Goal: Find specific page/section: Find specific page/section

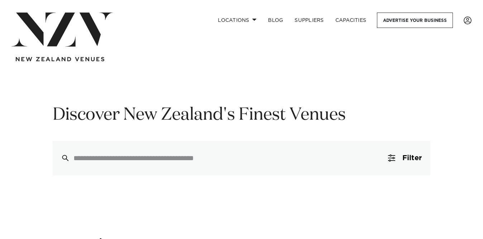
click at [85, 28] on img at bounding box center [61, 30] width 101 height 34
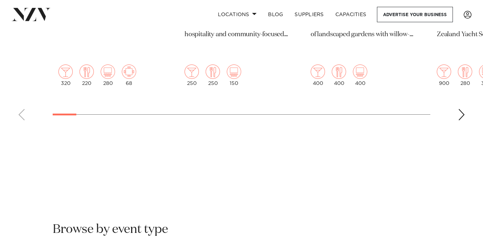
scroll to position [483, 0]
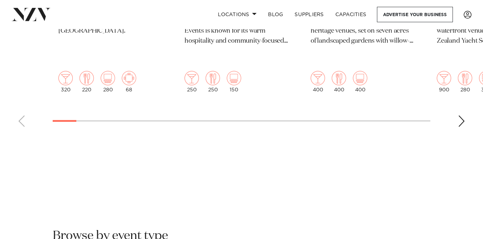
click at [459, 115] on div "Next slide" at bounding box center [461, 120] width 7 height 11
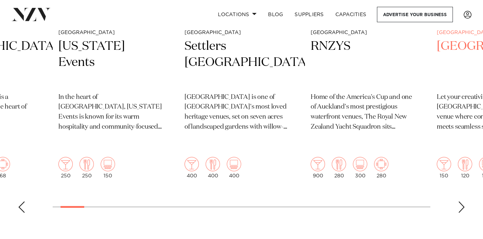
scroll to position [401, 0]
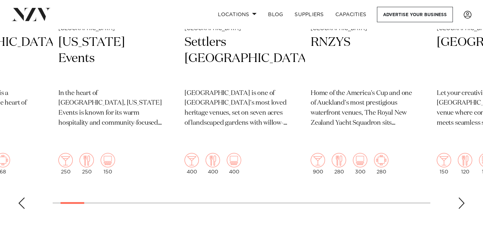
click at [462, 197] on div "Next slide" at bounding box center [461, 202] width 7 height 11
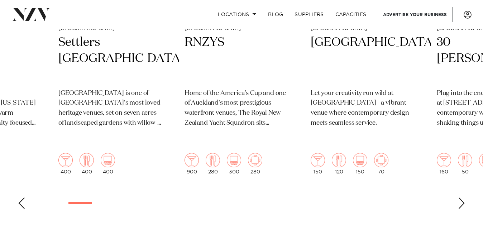
click at [462, 197] on div "Next slide" at bounding box center [461, 202] width 7 height 11
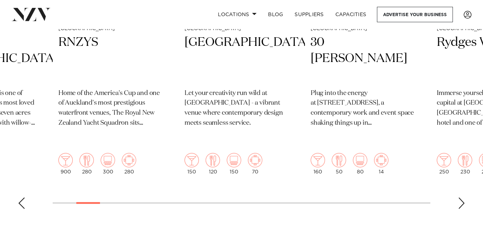
click at [462, 197] on div "Next slide" at bounding box center [461, 202] width 7 height 11
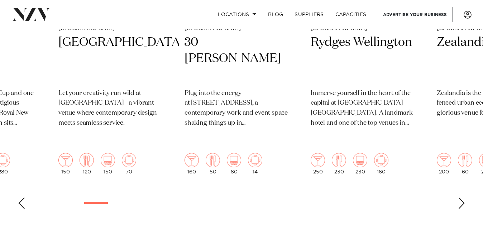
click at [462, 197] on div "Next slide" at bounding box center [461, 202] width 7 height 11
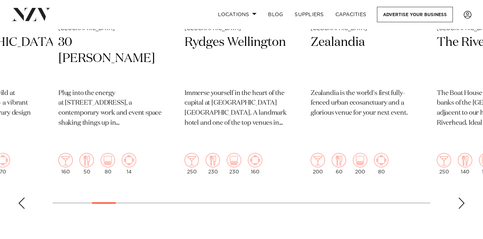
click at [462, 197] on div "Next slide" at bounding box center [461, 202] width 7 height 11
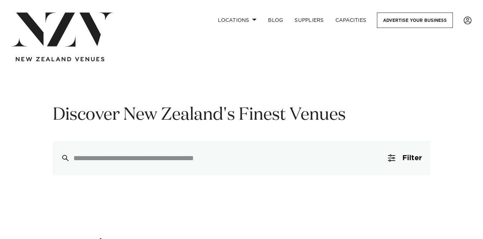
scroll to position [0, 0]
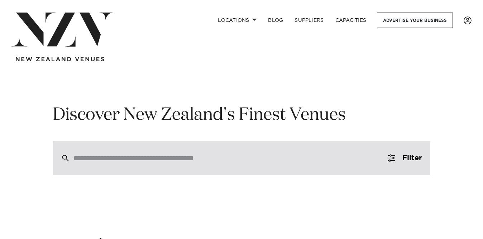
click at [218, 161] on input "search" at bounding box center [225, 158] width 305 height 8
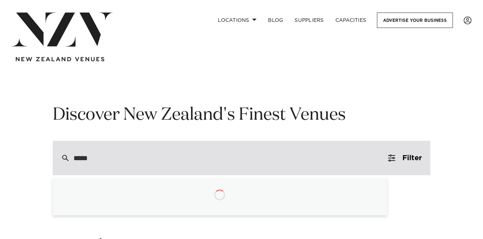
type input "******"
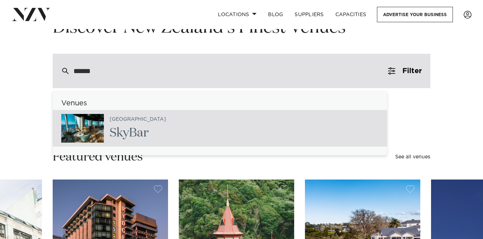
scroll to position [88, 0]
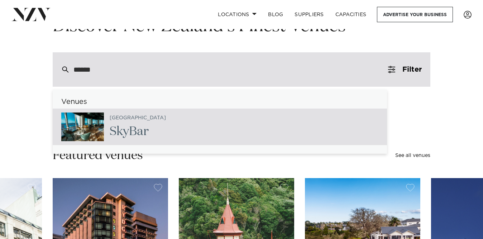
click at [138, 127] on span "SkyBar" at bounding box center [129, 131] width 39 height 12
type input "**********"
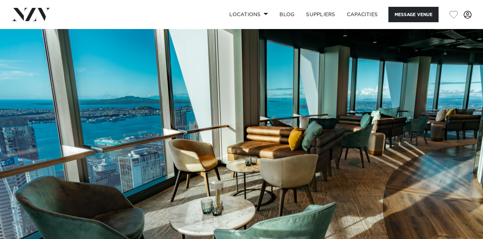
click at [465, 15] on span at bounding box center [467, 15] width 8 height 8
